Goal: Task Accomplishment & Management: Use online tool/utility

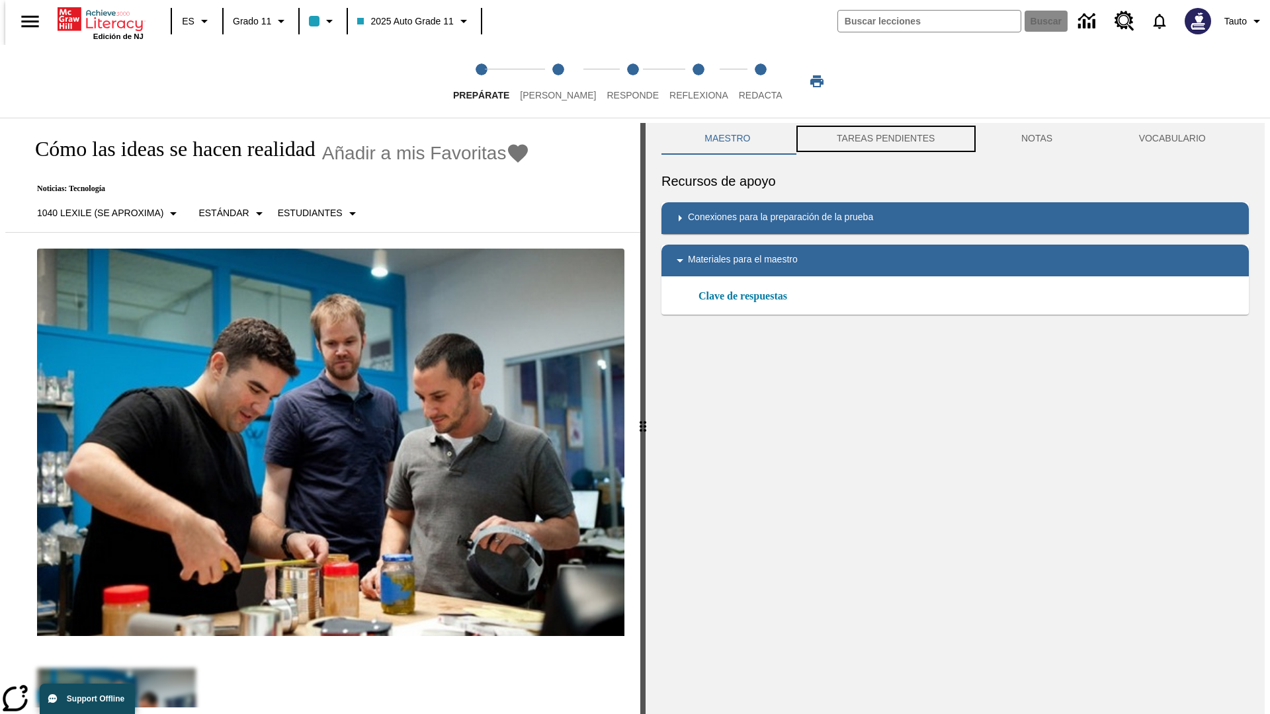
click at [884, 139] on button "TAREAS PENDIENTES" at bounding box center [886, 139] width 185 height 32
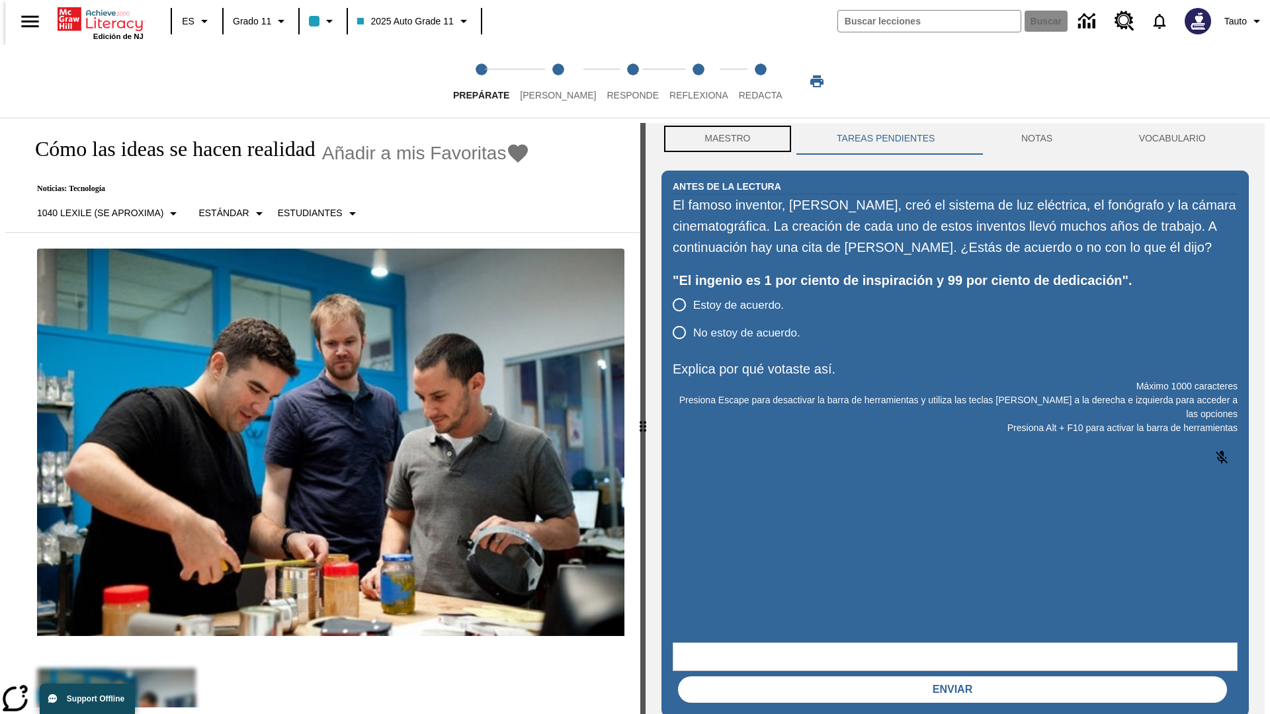
scroll to position [1, 0]
click at [724, 139] on button "Maestro" at bounding box center [727, 138] width 132 height 32
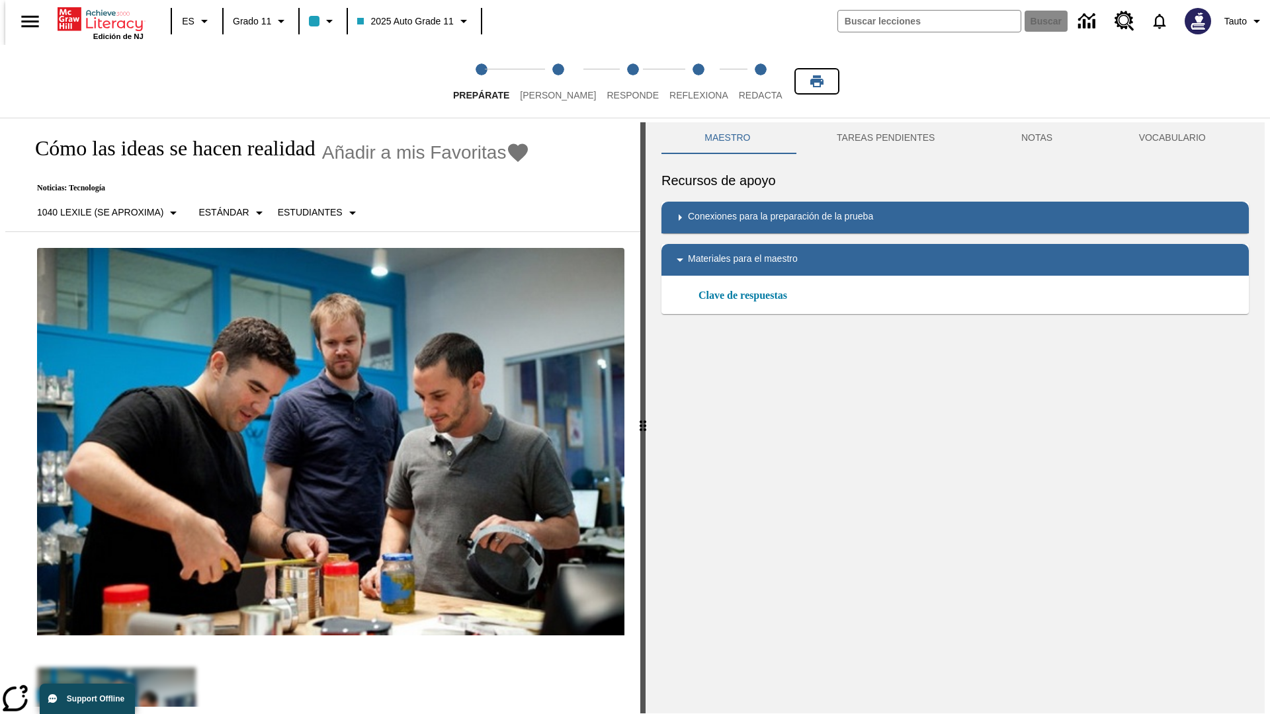
click at [817, 81] on icon "Imprimir" at bounding box center [816, 81] width 13 height 12
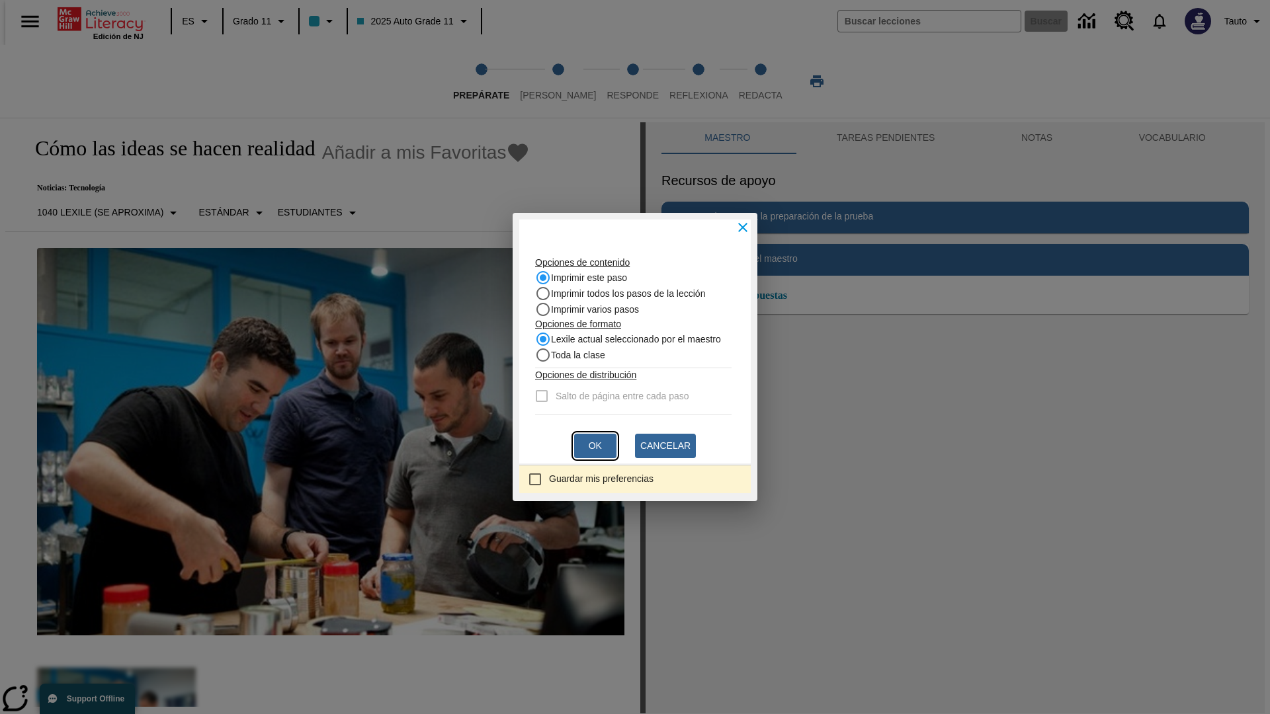
click at [595, 446] on button "Ok" at bounding box center [595, 446] width 42 height 24
